Goal: Task Accomplishment & Management: Use online tool/utility

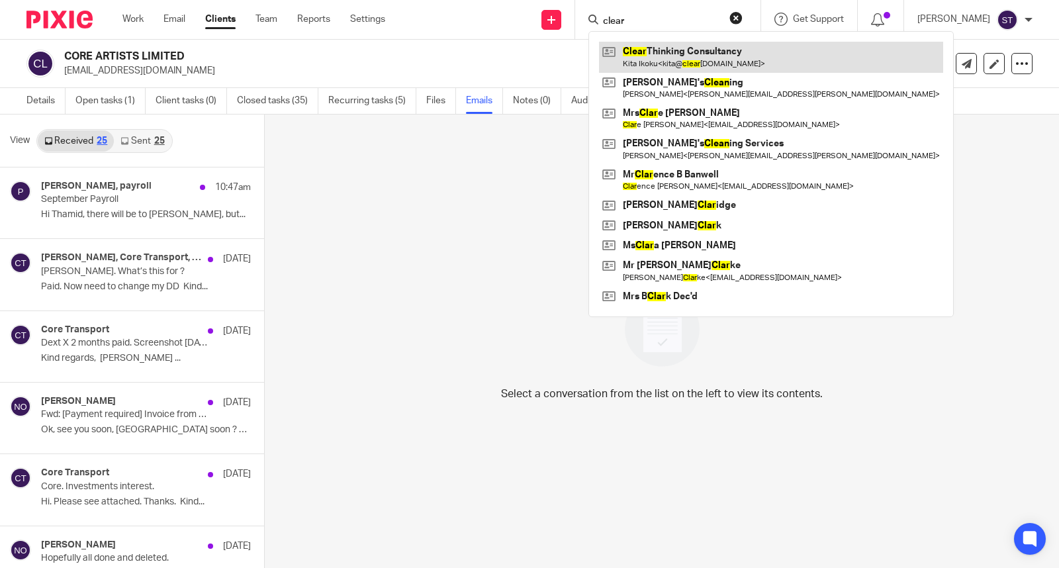
type input "clear"
click at [729, 60] on link at bounding box center [771, 57] width 344 height 30
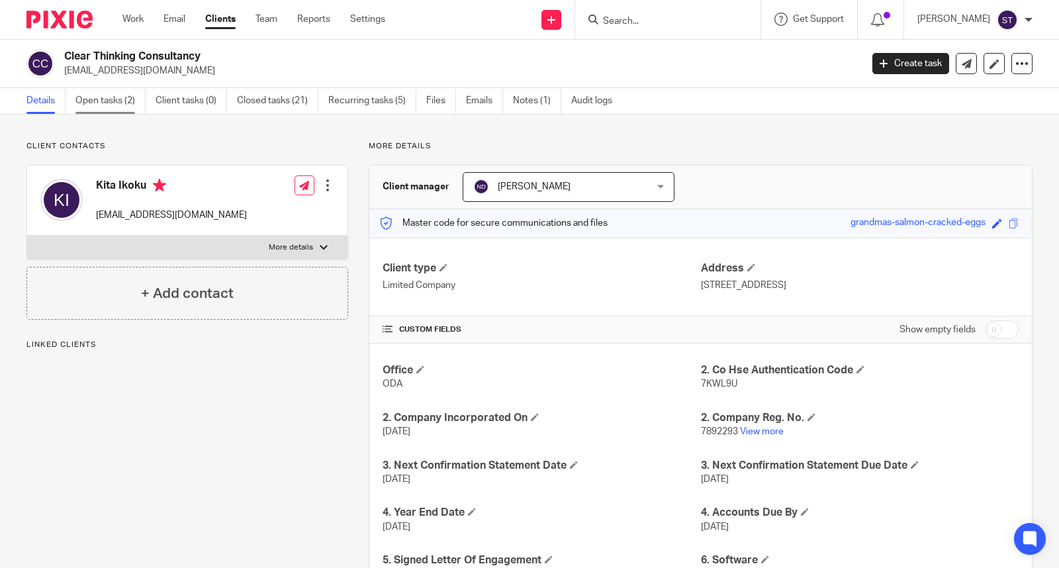
click at [111, 96] on link "Open tasks (2)" at bounding box center [110, 101] width 70 height 26
click at [120, 99] on link "Open tasks (2)" at bounding box center [110, 101] width 70 height 26
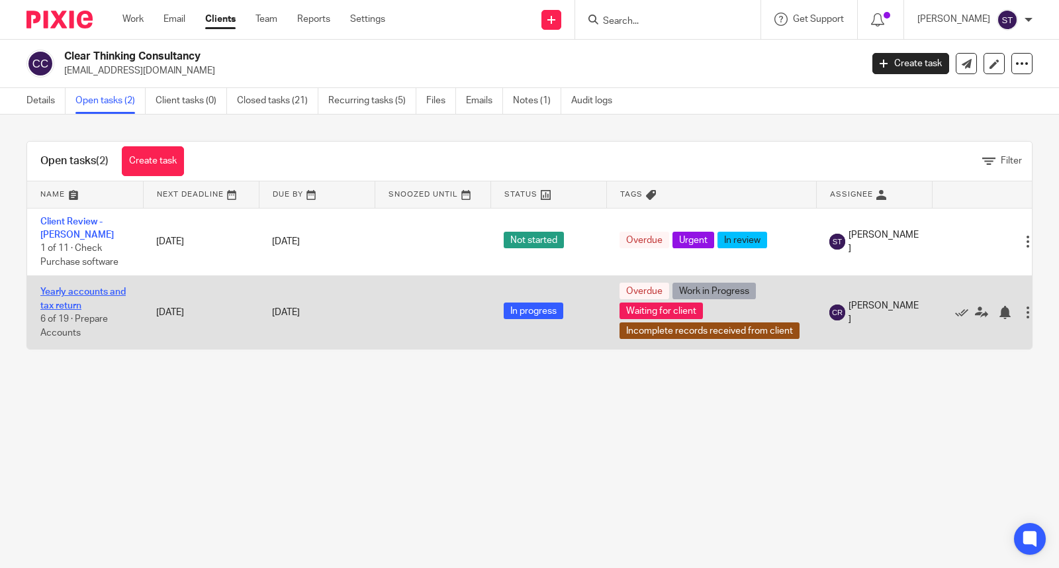
click at [95, 297] on link "Yearly accounts and tax return" at bounding box center [82, 298] width 85 height 23
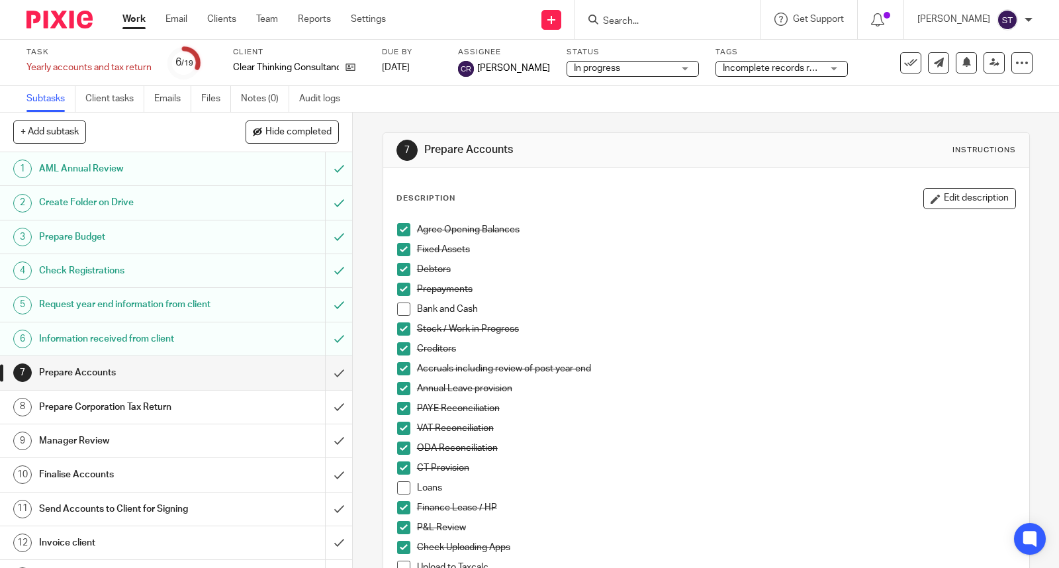
click at [179, 309] on h1 "Request year end information from client" at bounding box center [130, 305] width 182 height 20
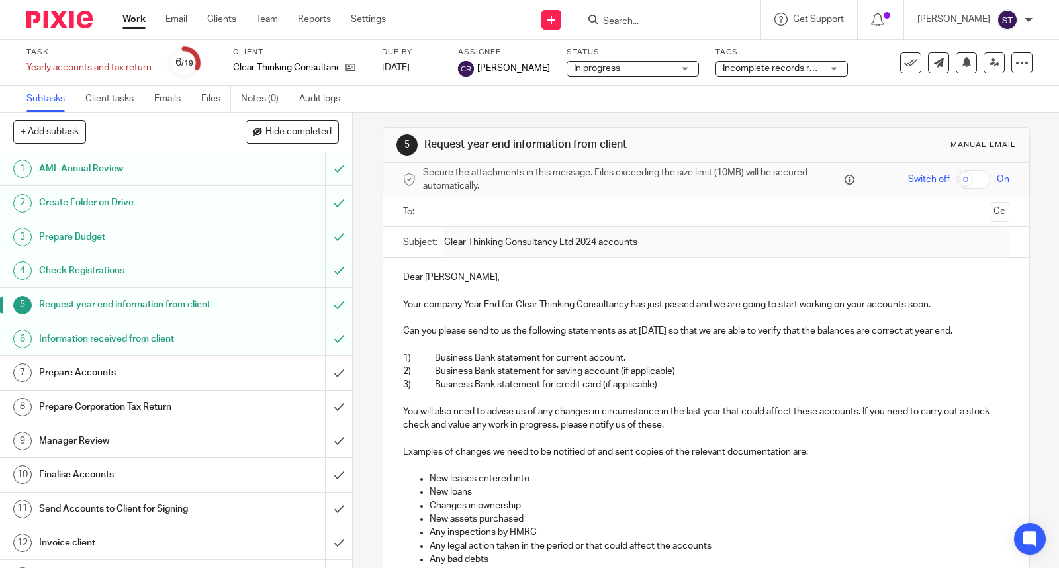
scroll to position [184, 0]
